Goal: Task Accomplishment & Management: Use online tool/utility

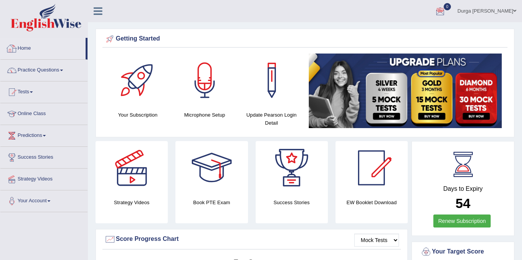
click at [11, 50] on div at bounding box center [11, 48] width 11 height 11
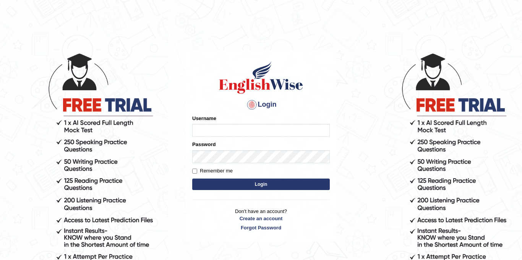
click at [228, 132] on input "Username" at bounding box center [260, 130] width 137 height 13
type input "durga_bk"
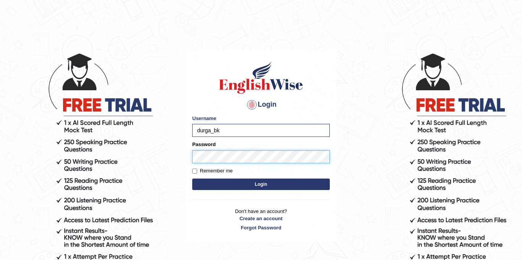
click at [192, 178] on button "Login" at bounding box center [260, 183] width 137 height 11
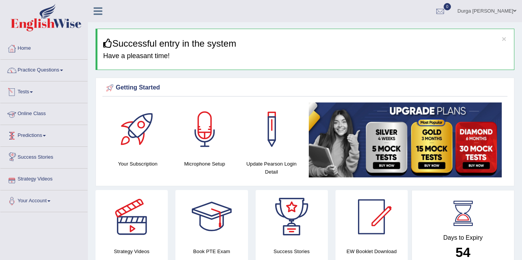
click at [42, 93] on link "Tests" at bounding box center [43, 90] width 87 height 19
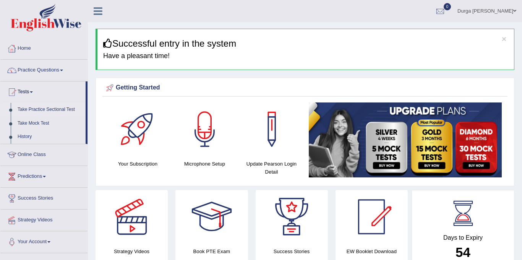
click at [48, 108] on link "Take Practice Sectional Test" at bounding box center [49, 110] width 71 height 14
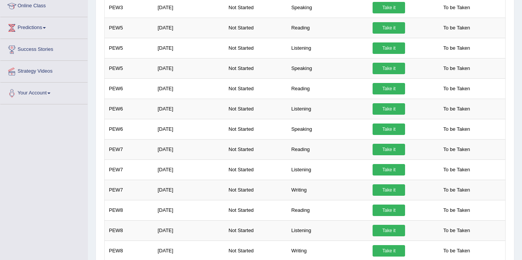
scroll to position [151, 0]
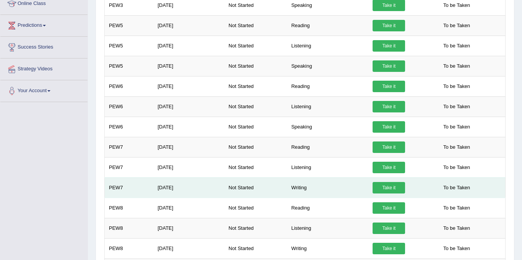
click at [389, 187] on link "Take it" at bounding box center [388, 187] width 32 height 11
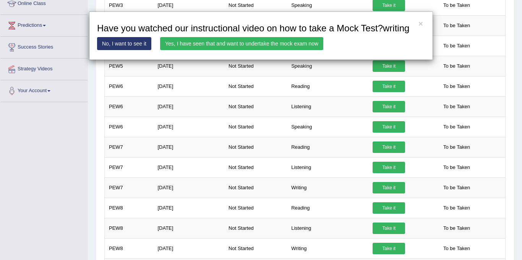
click at [280, 50] on link "Yes, I have seen that and want to undertake the mock exam now" at bounding box center [241, 43] width 163 height 13
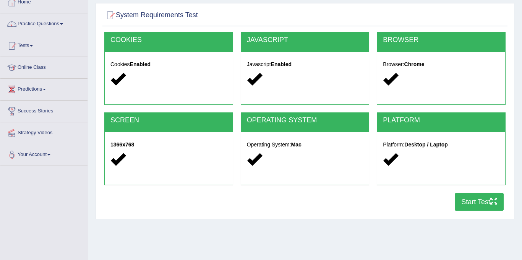
scroll to position [54, 0]
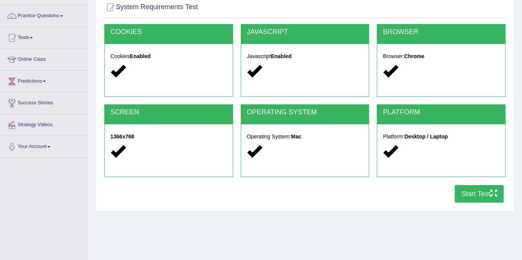
click at [475, 191] on button "Start Test" at bounding box center [478, 194] width 49 height 18
